Goal: Navigation & Orientation: Find specific page/section

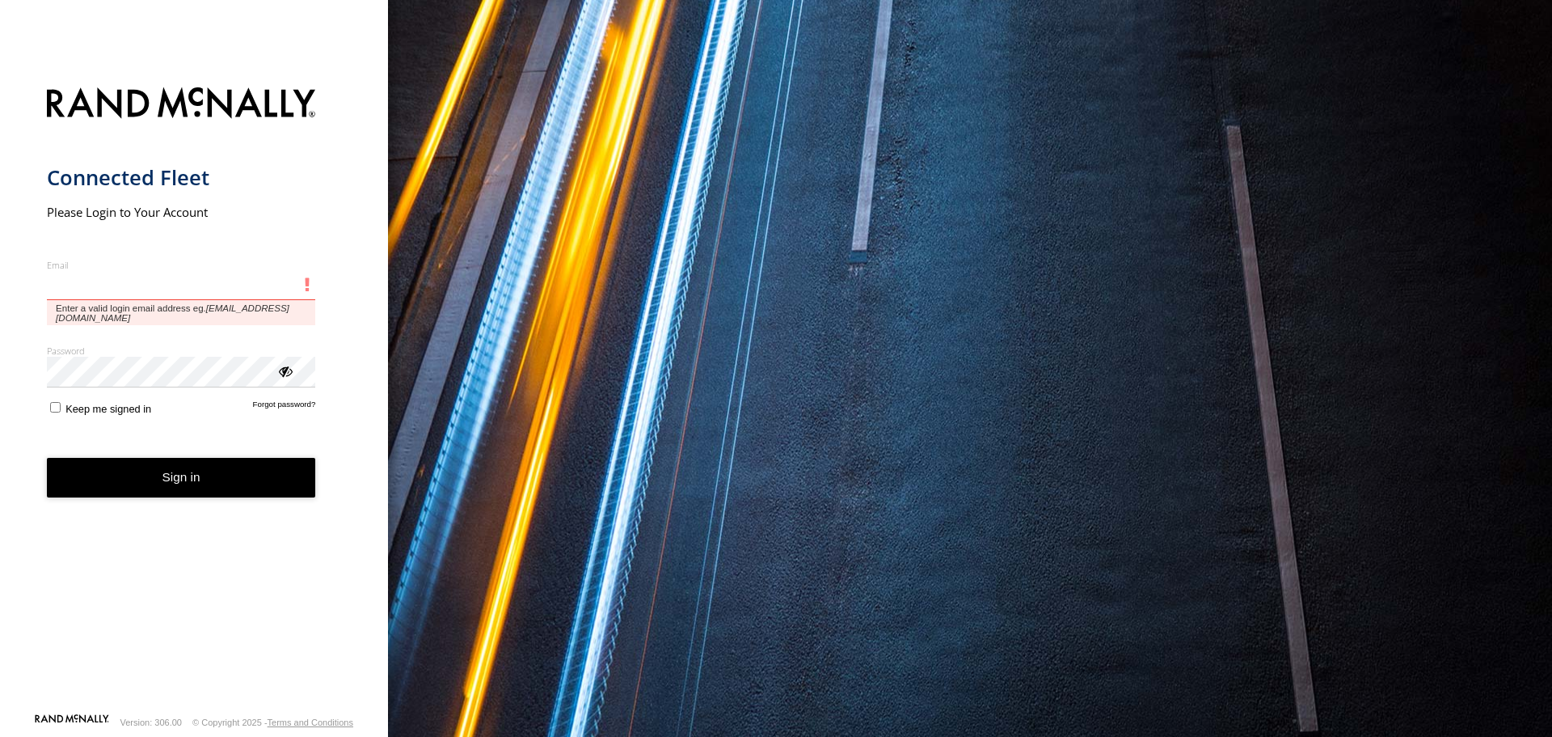
type input "**********"
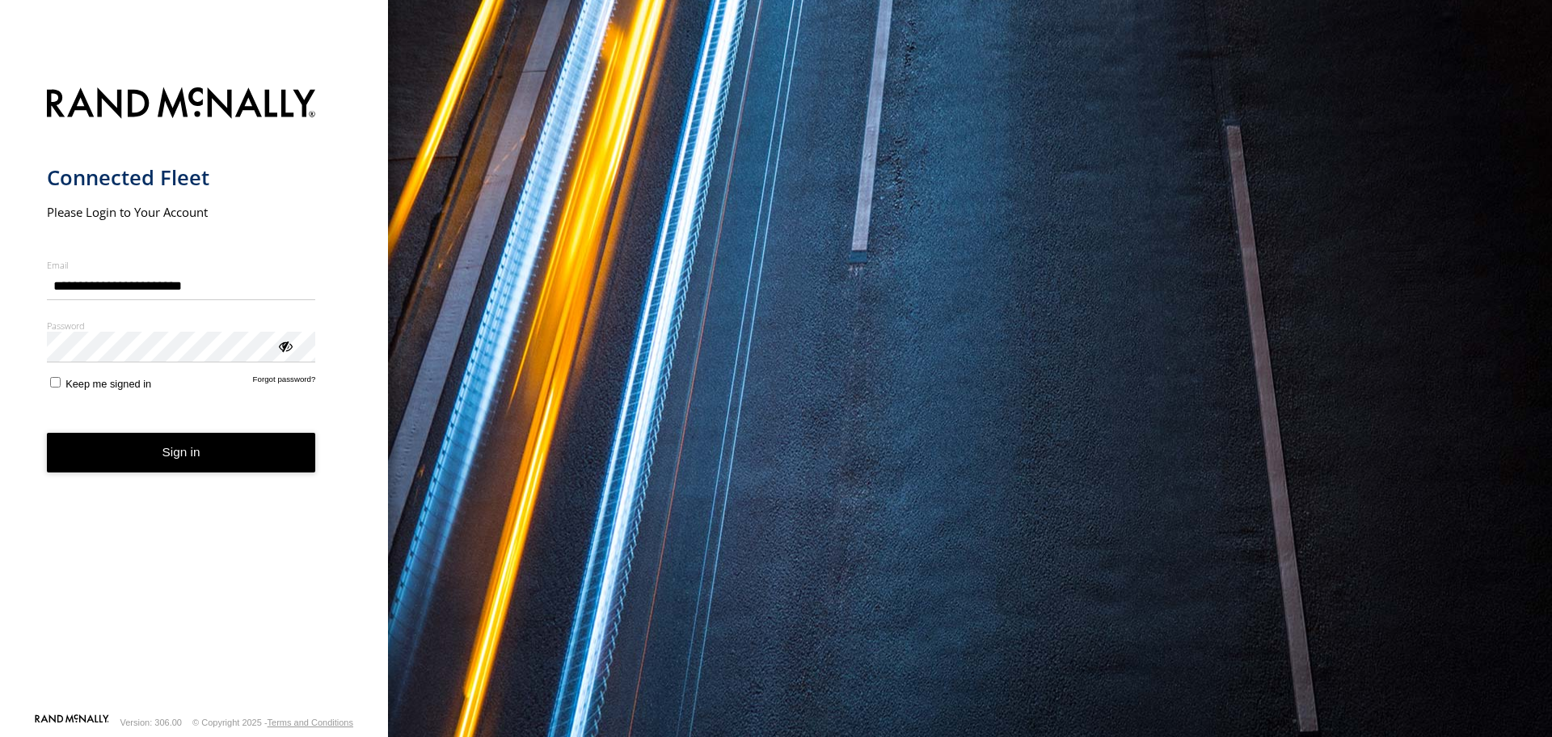
click at [124, 449] on button "Sign in" at bounding box center [181, 453] width 269 height 40
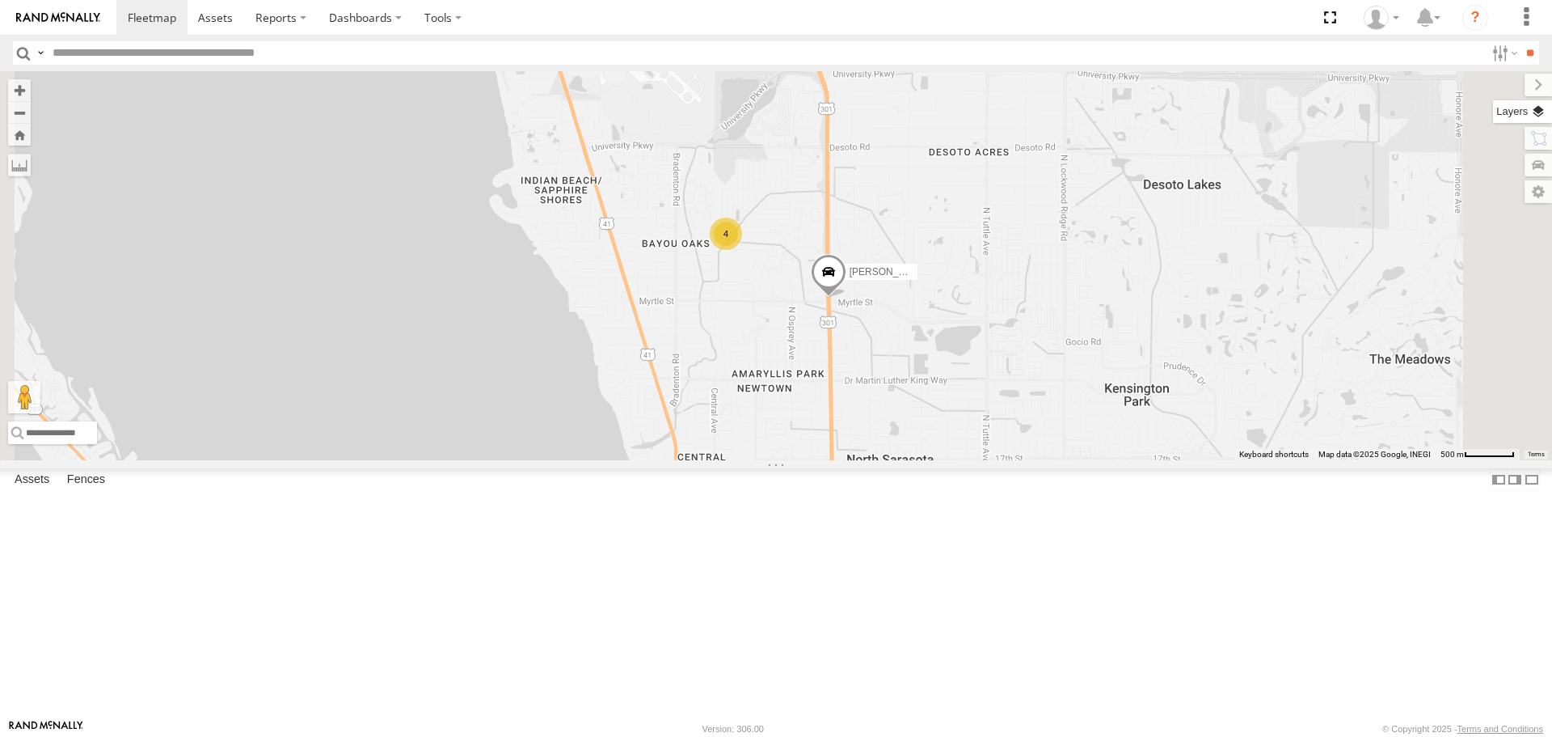
click at [1535, 120] on label at bounding box center [1522, 111] width 59 height 23
click at [0, 0] on span "Basemaps" at bounding box center [0, 0] width 0 height 0
click at [0, 0] on span "Roadmap" at bounding box center [0, 0] width 0 height 0
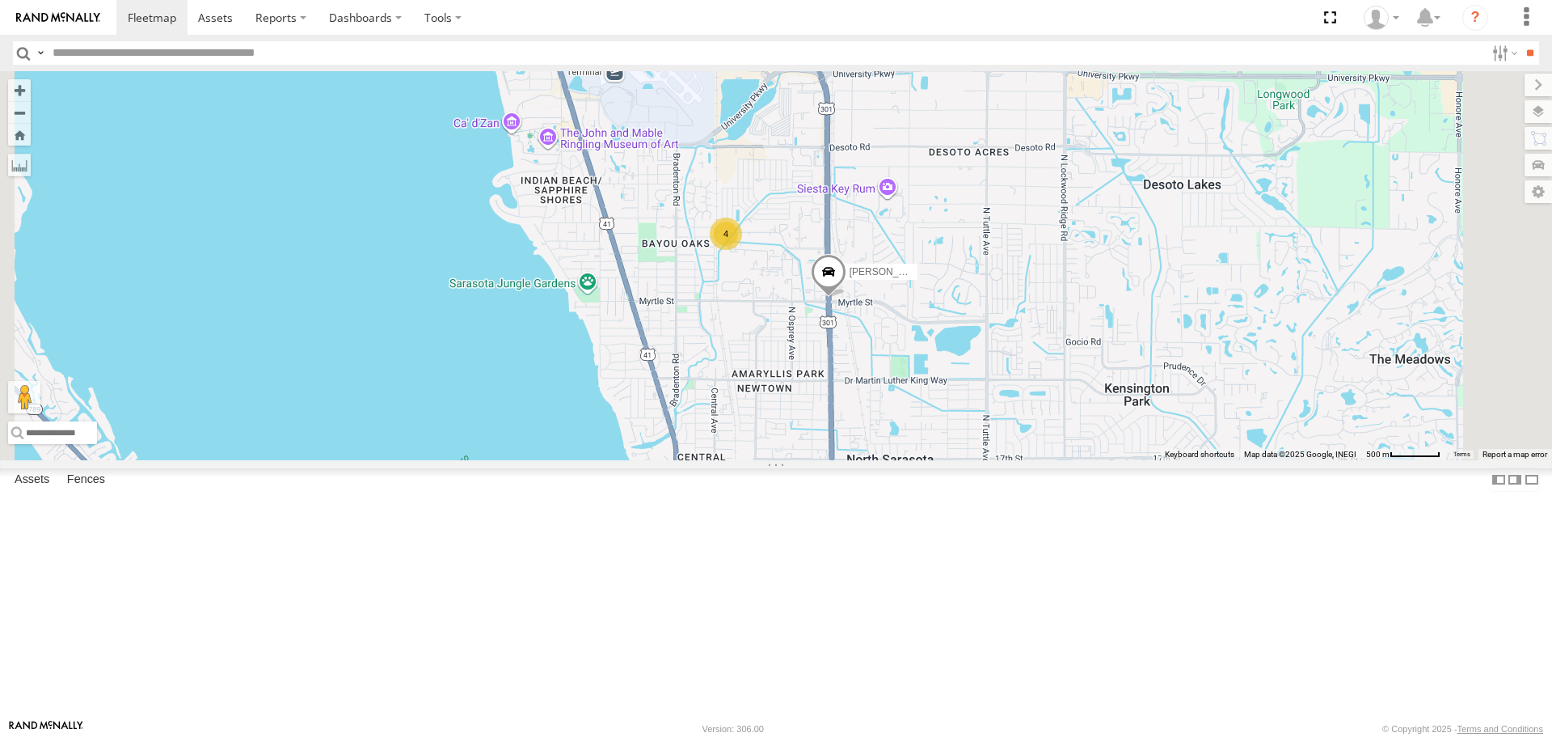
click at [0, 0] on span "Overlays" at bounding box center [0, 0] width 0 height 0
click at [0, 0] on span "Traffic" at bounding box center [0, 0] width 0 height 0
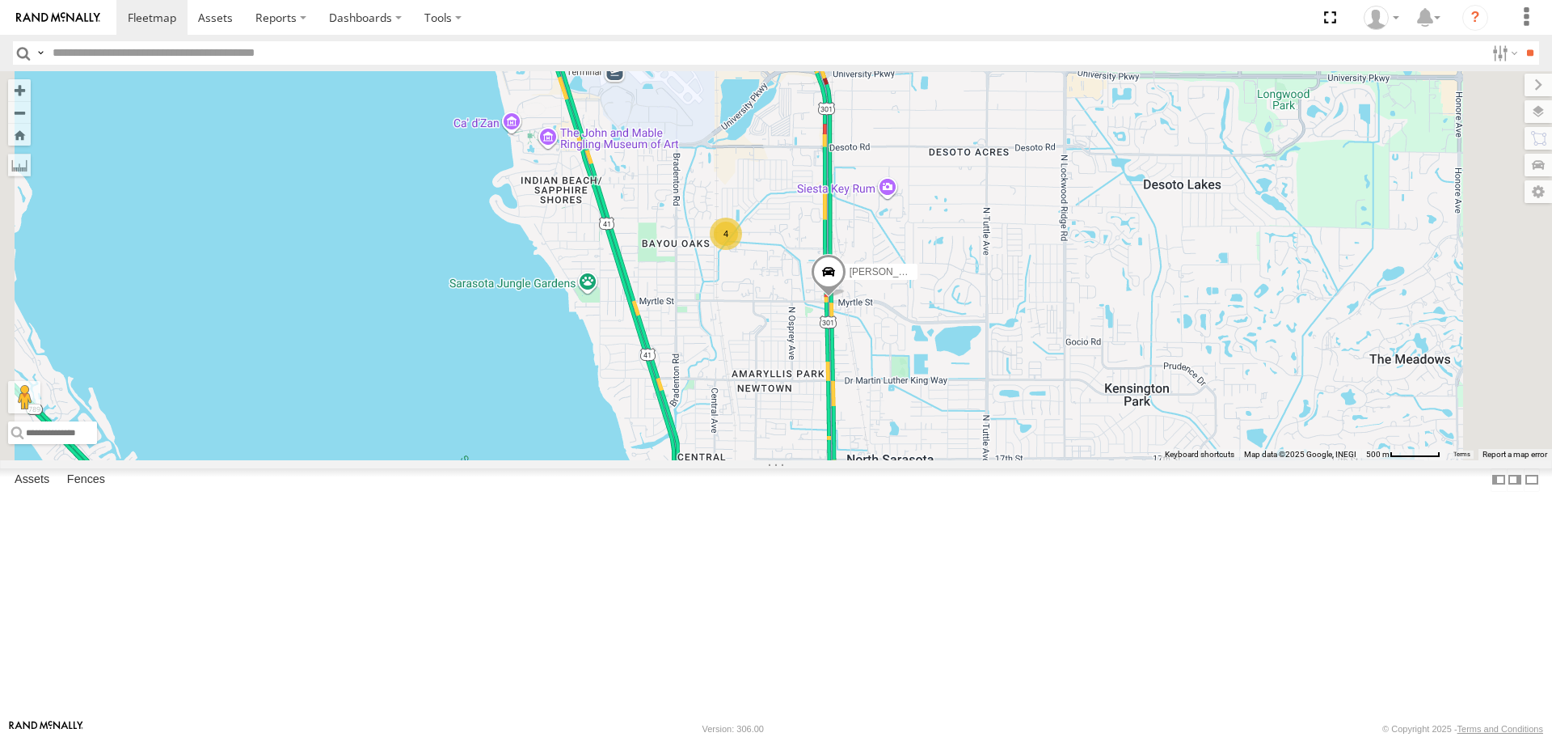
click at [1525, 87] on label at bounding box center [1538, 85] width 27 height 23
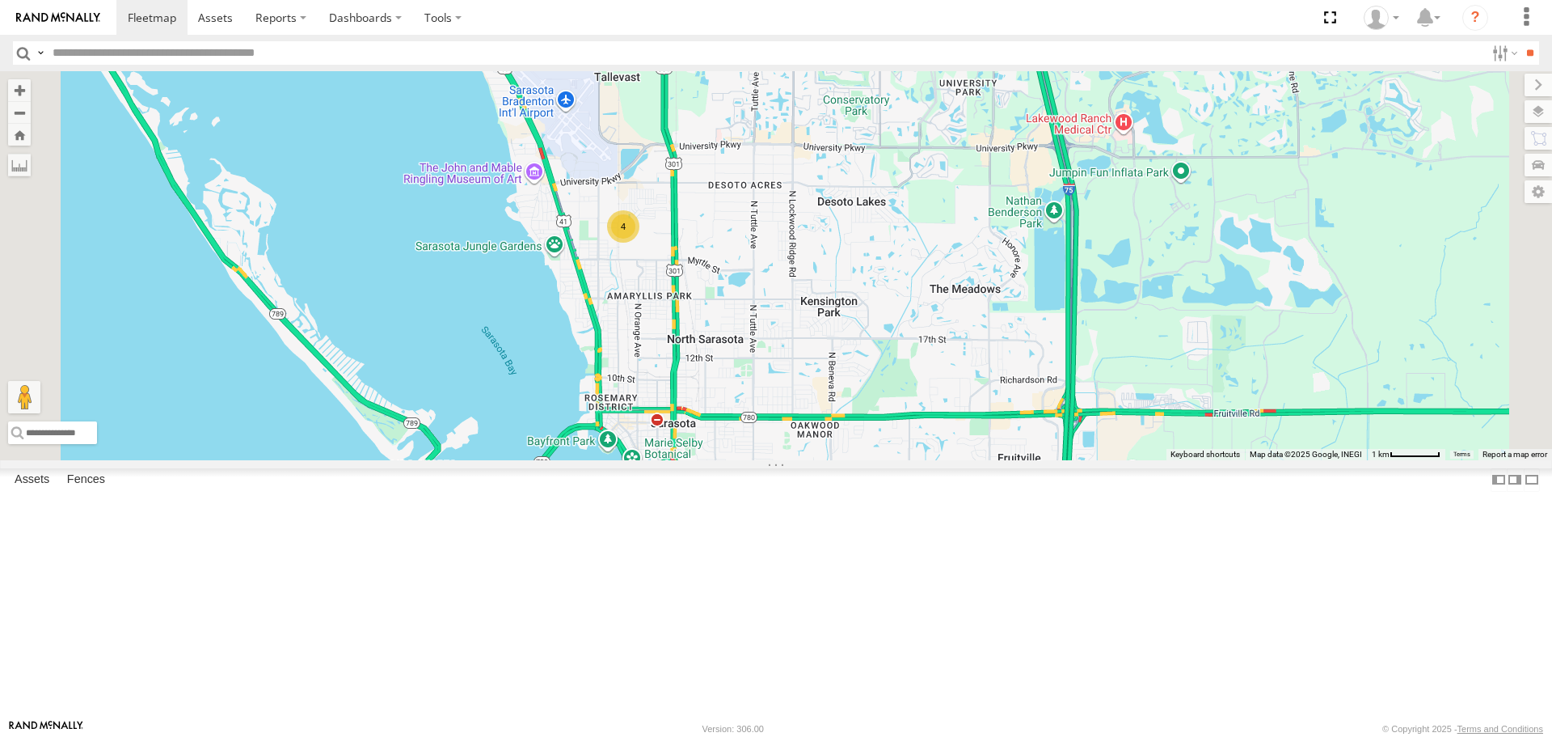
drag, startPoint x: 1008, startPoint y: 488, endPoint x: 868, endPoint y: 460, distance: 142.5
click at [868, 459] on div "[PERSON_NAME] 4" at bounding box center [776, 265] width 1552 height 388
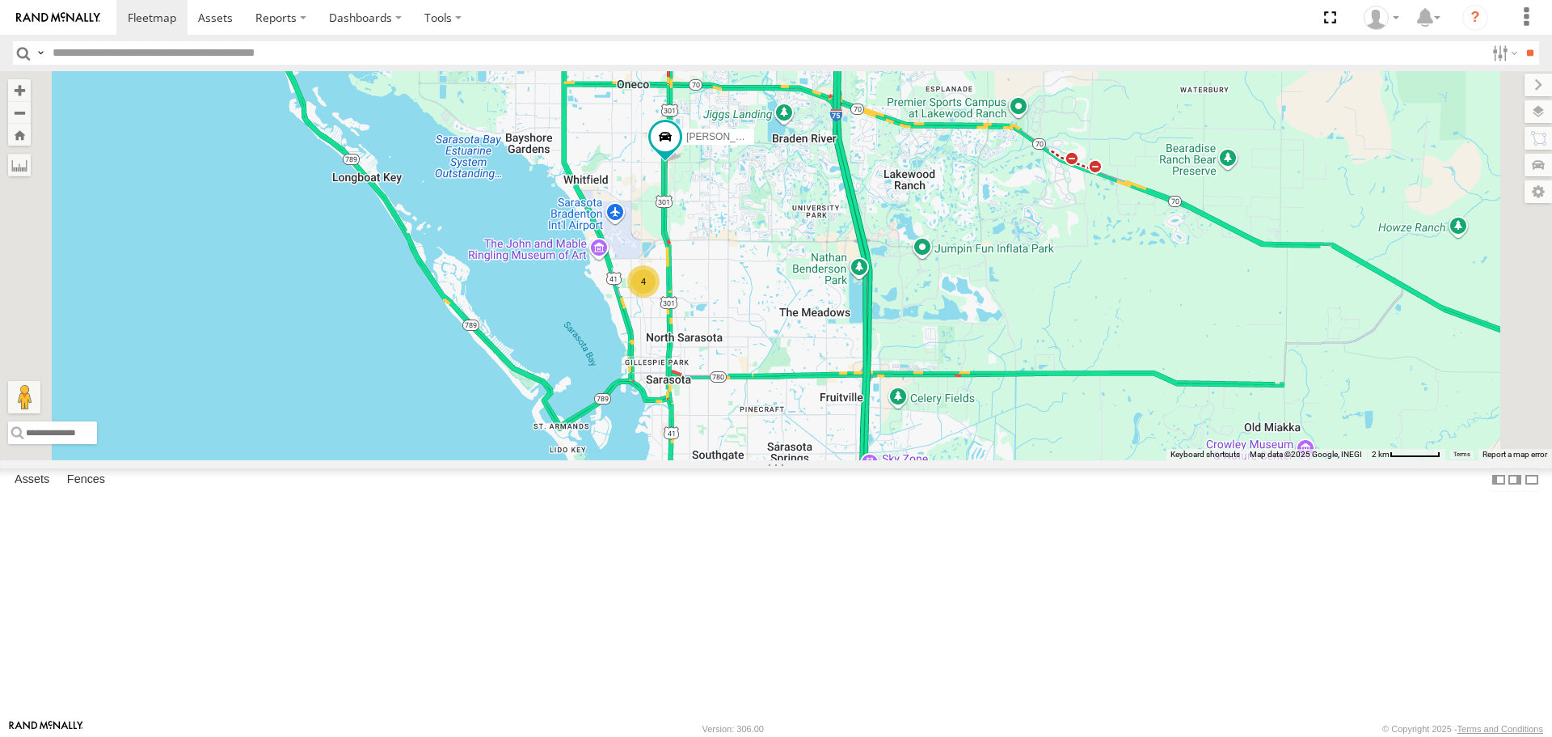
click at [1114, 459] on div "[PERSON_NAME] 4" at bounding box center [776, 265] width 1552 height 388
click at [966, 412] on button "Close" at bounding box center [946, 392] width 39 height 39
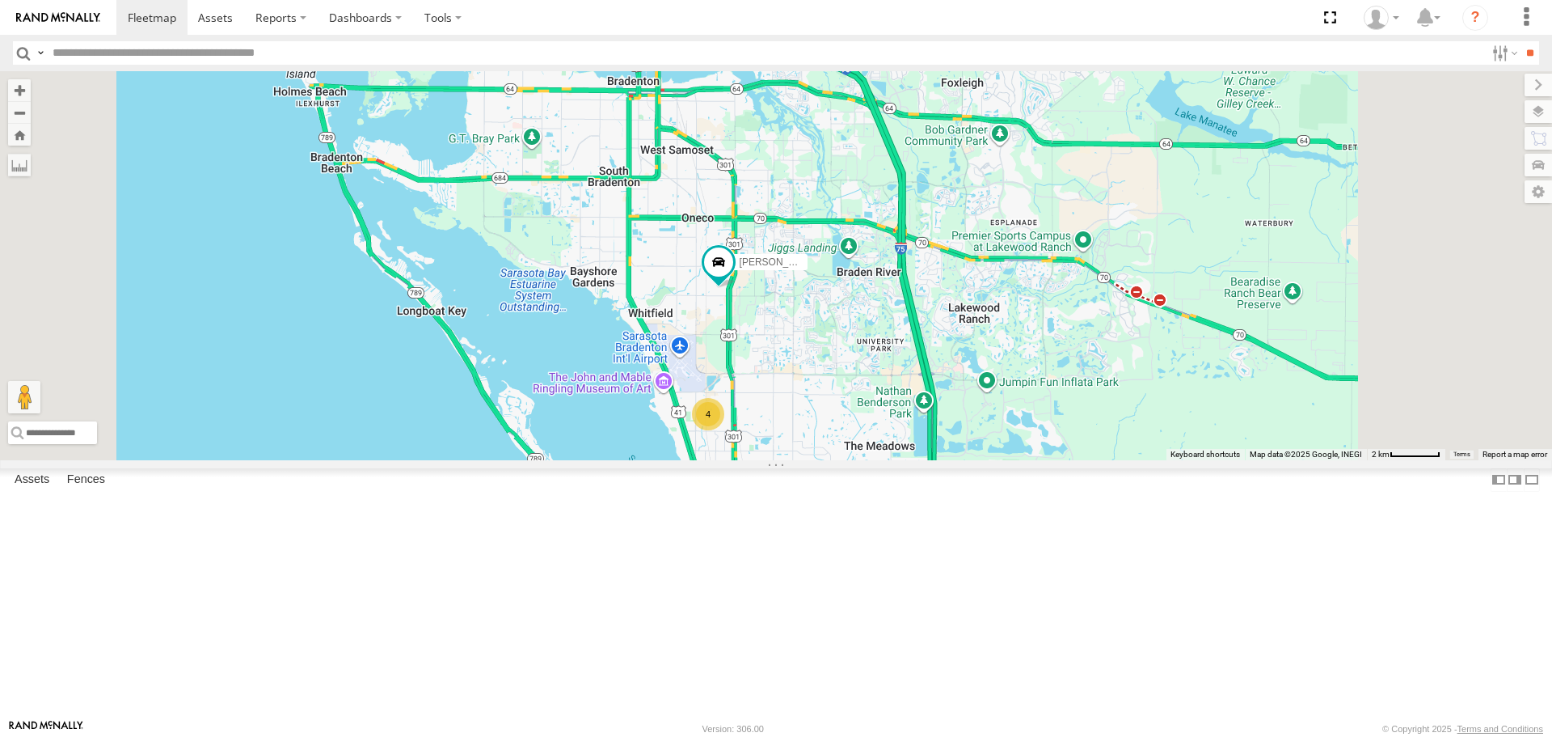
click at [724, 430] on div "4" at bounding box center [708, 414] width 32 height 32
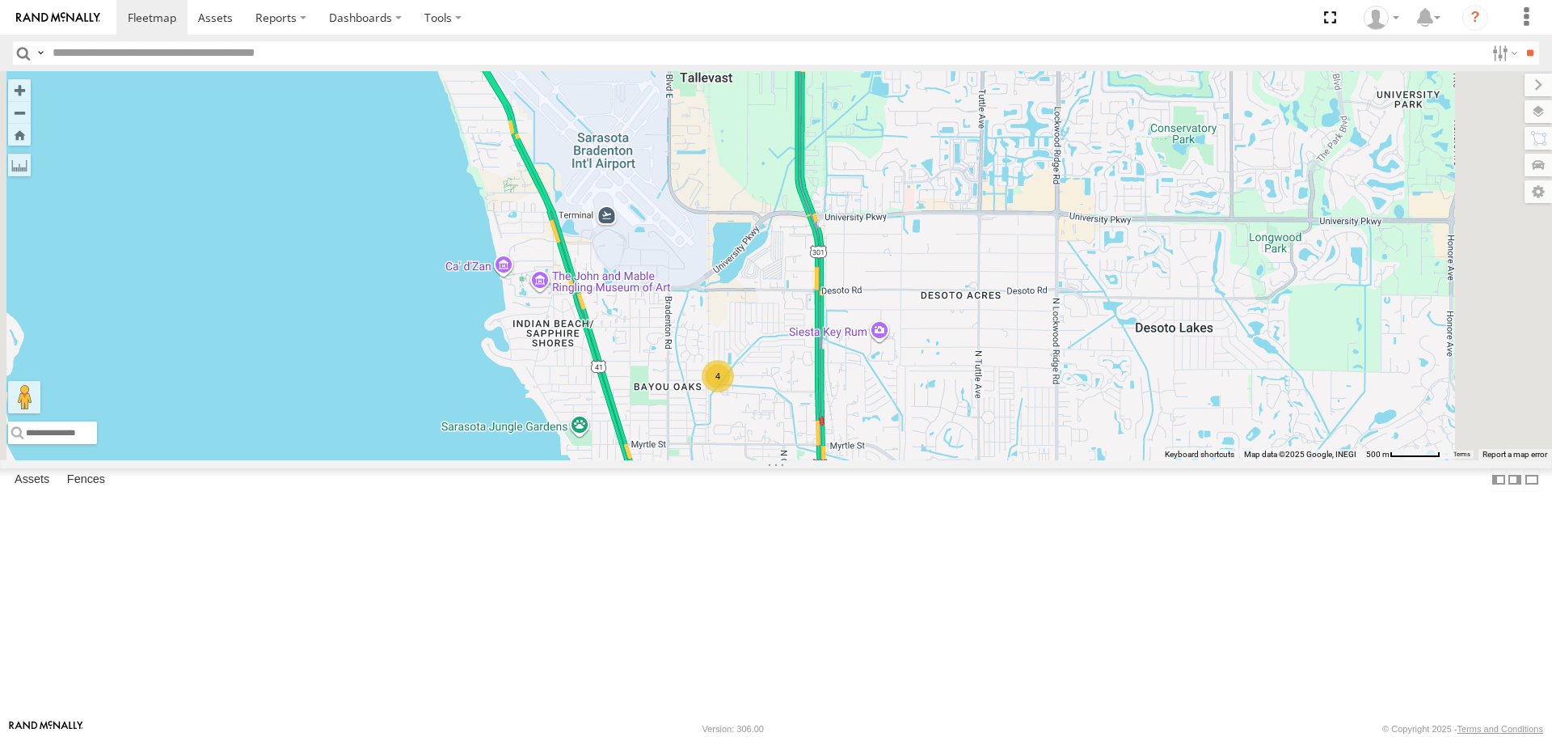
click at [734, 392] on div "4" at bounding box center [718, 376] width 32 height 32
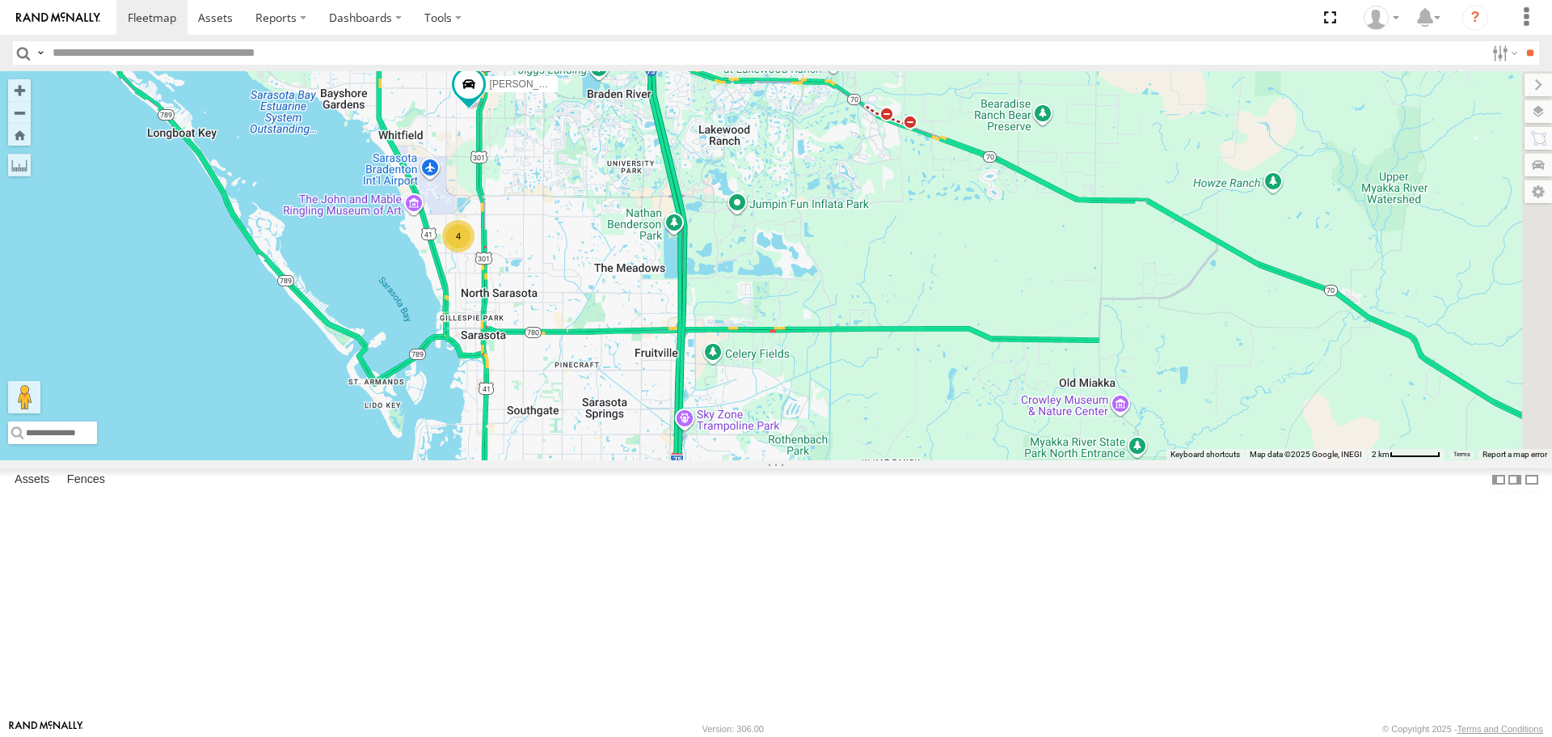
drag, startPoint x: 834, startPoint y: 489, endPoint x: 658, endPoint y: 370, distance: 212.6
click at [475, 252] on div "4" at bounding box center [458, 236] width 32 height 32
